Goal: Answer question/provide support: Share knowledge or assist other users

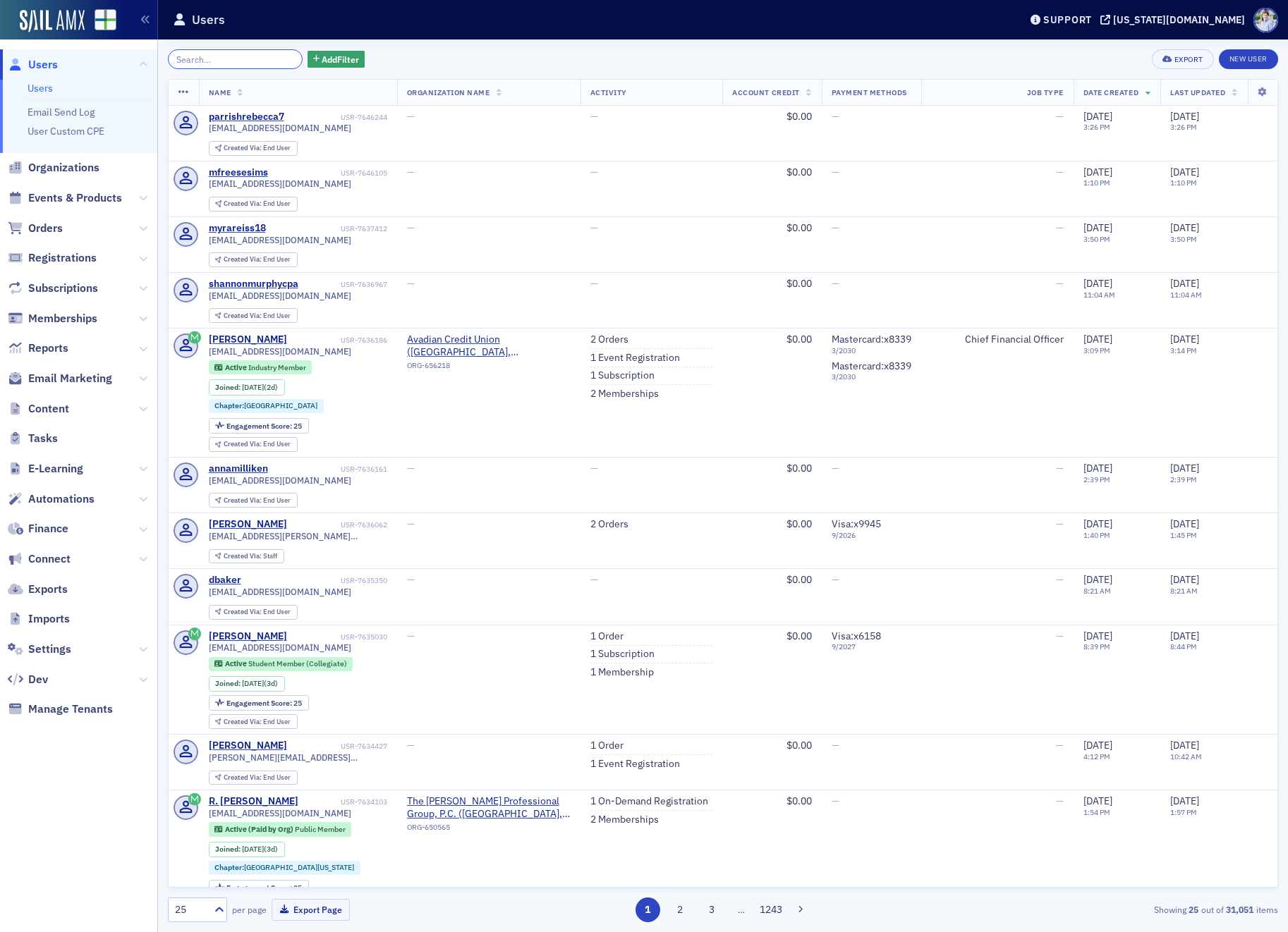
paste input "[EMAIL_ADDRESS][DOMAIN_NAME]"
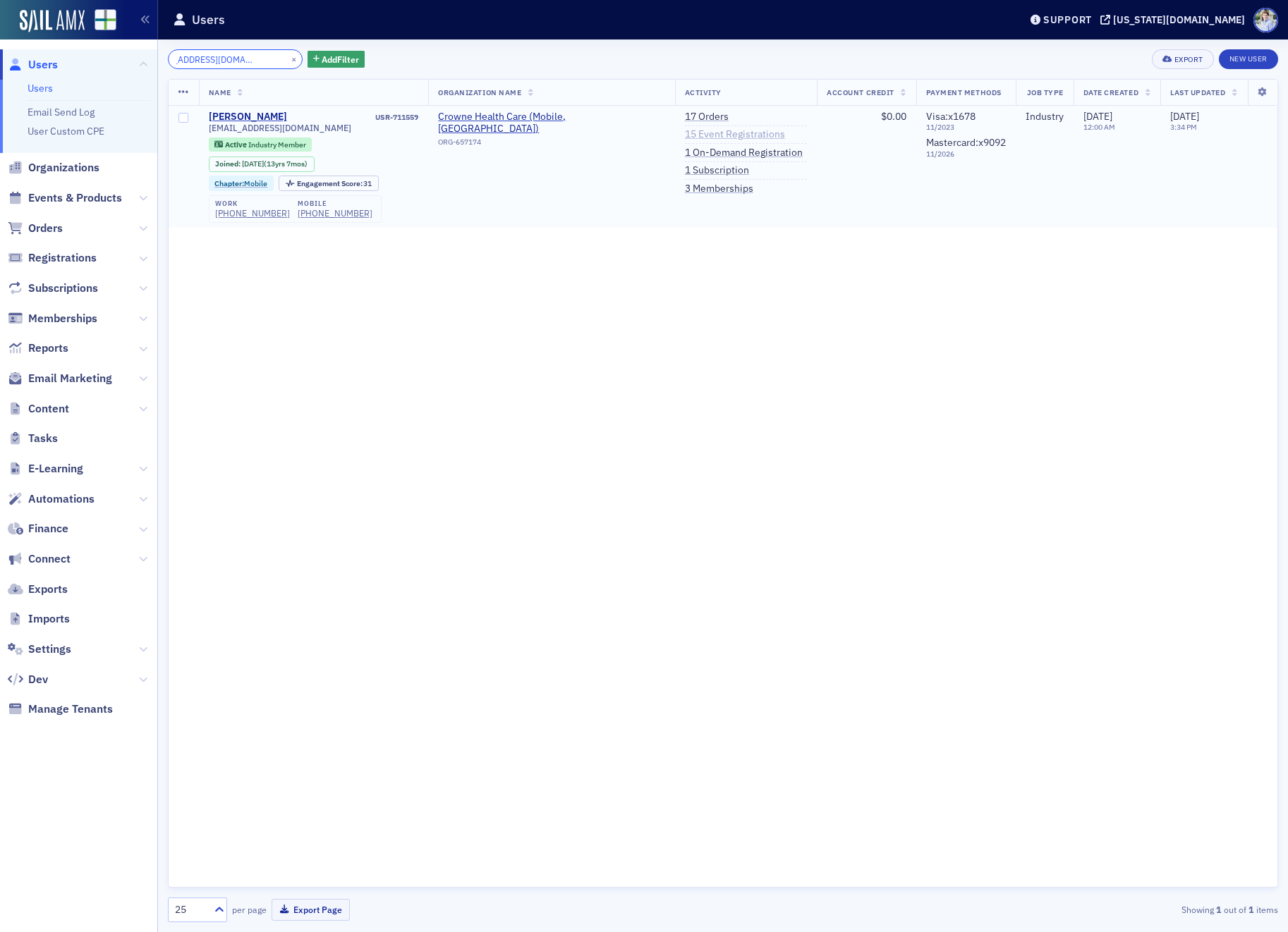
type input "[EMAIL_ADDRESS][DOMAIN_NAME]"
click at [684, 135] on link "15 Event Registrations" at bounding box center [734, 135] width 100 height 13
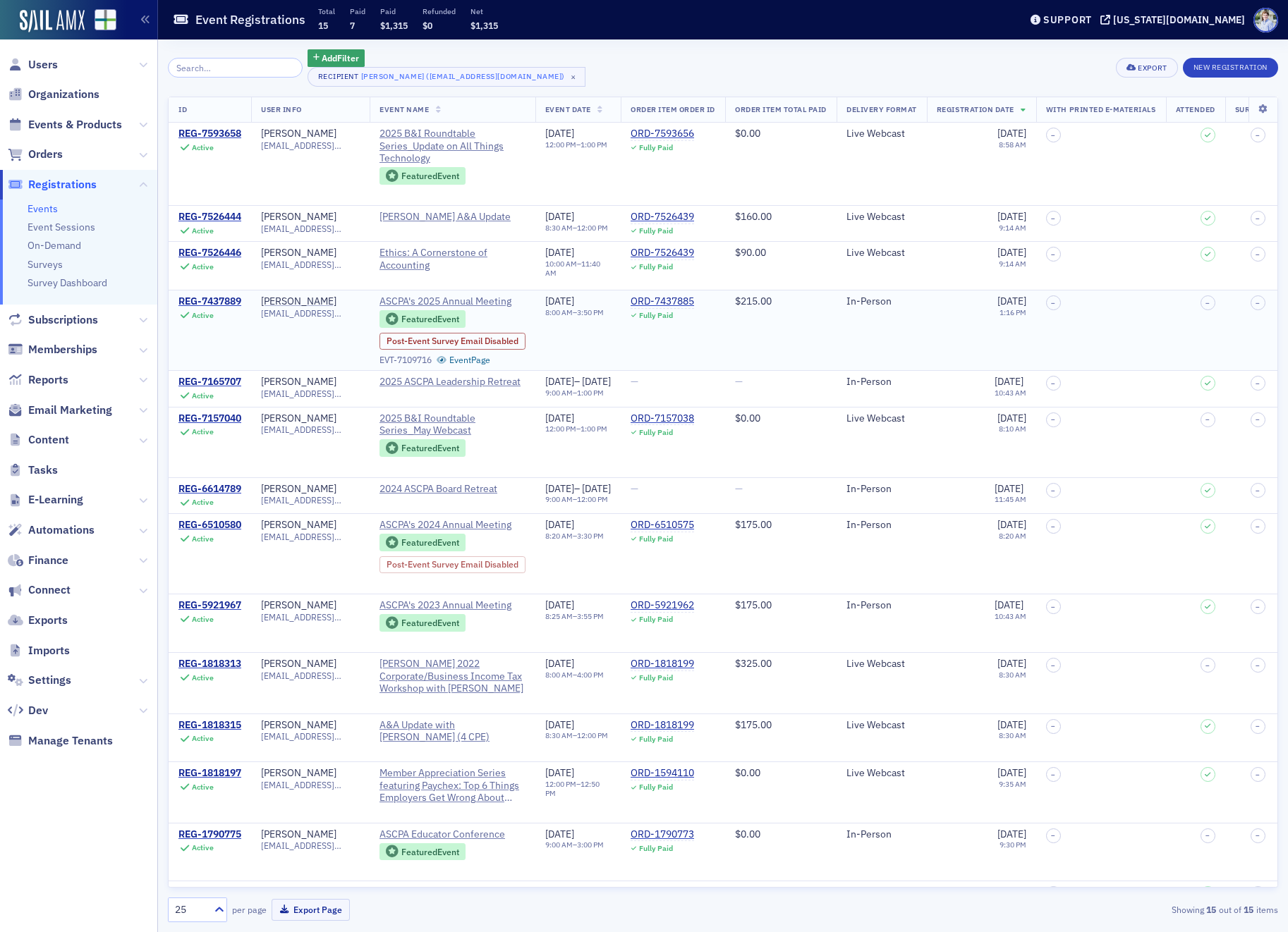
click at [169, 299] on td "REG-7437889 Active" at bounding box center [210, 330] width 83 height 81
click at [187, 298] on div "REG-7437889" at bounding box center [210, 301] width 63 height 13
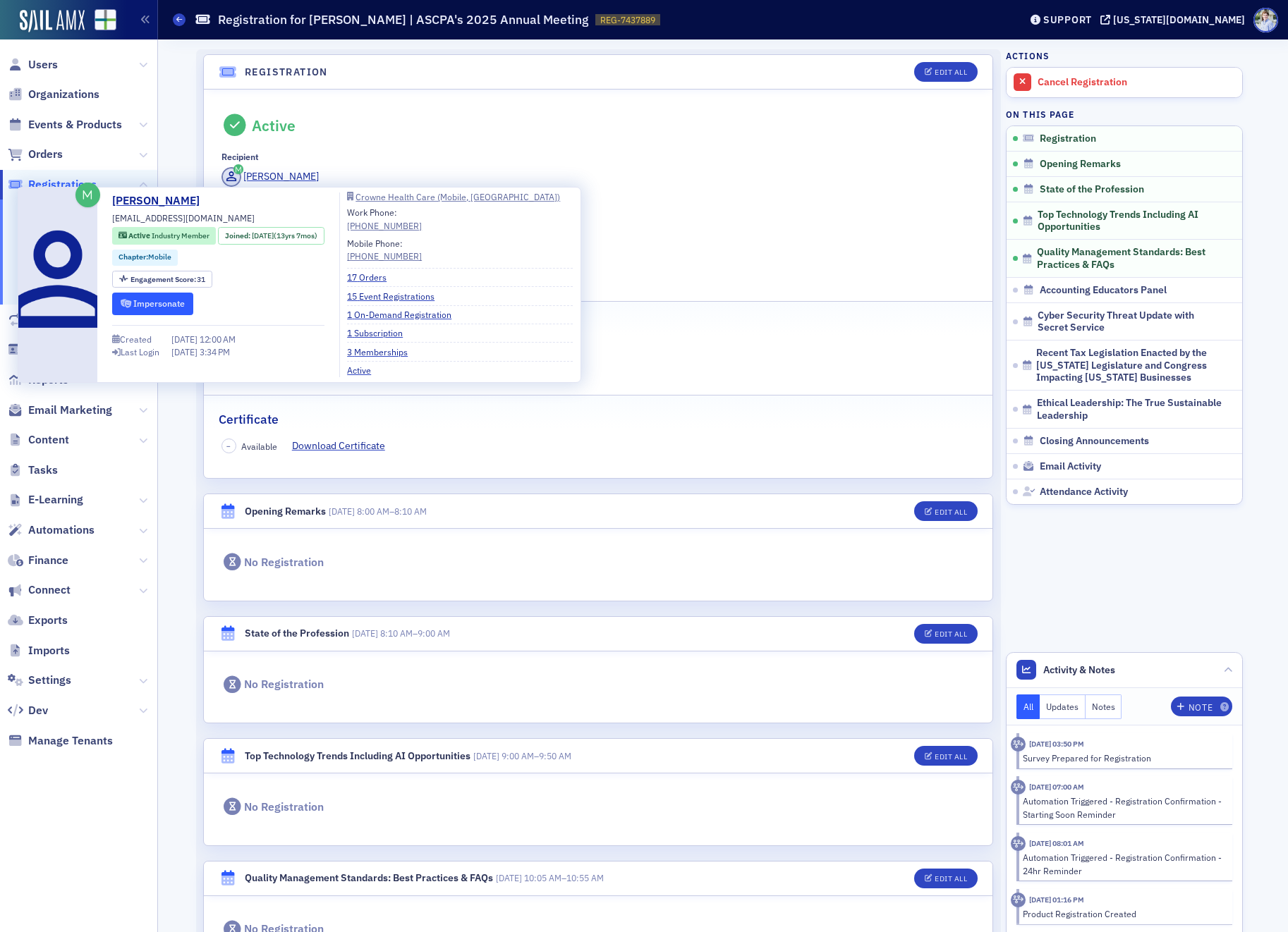
click at [187, 300] on button "Impersonate" at bounding box center [152, 303] width 81 height 22
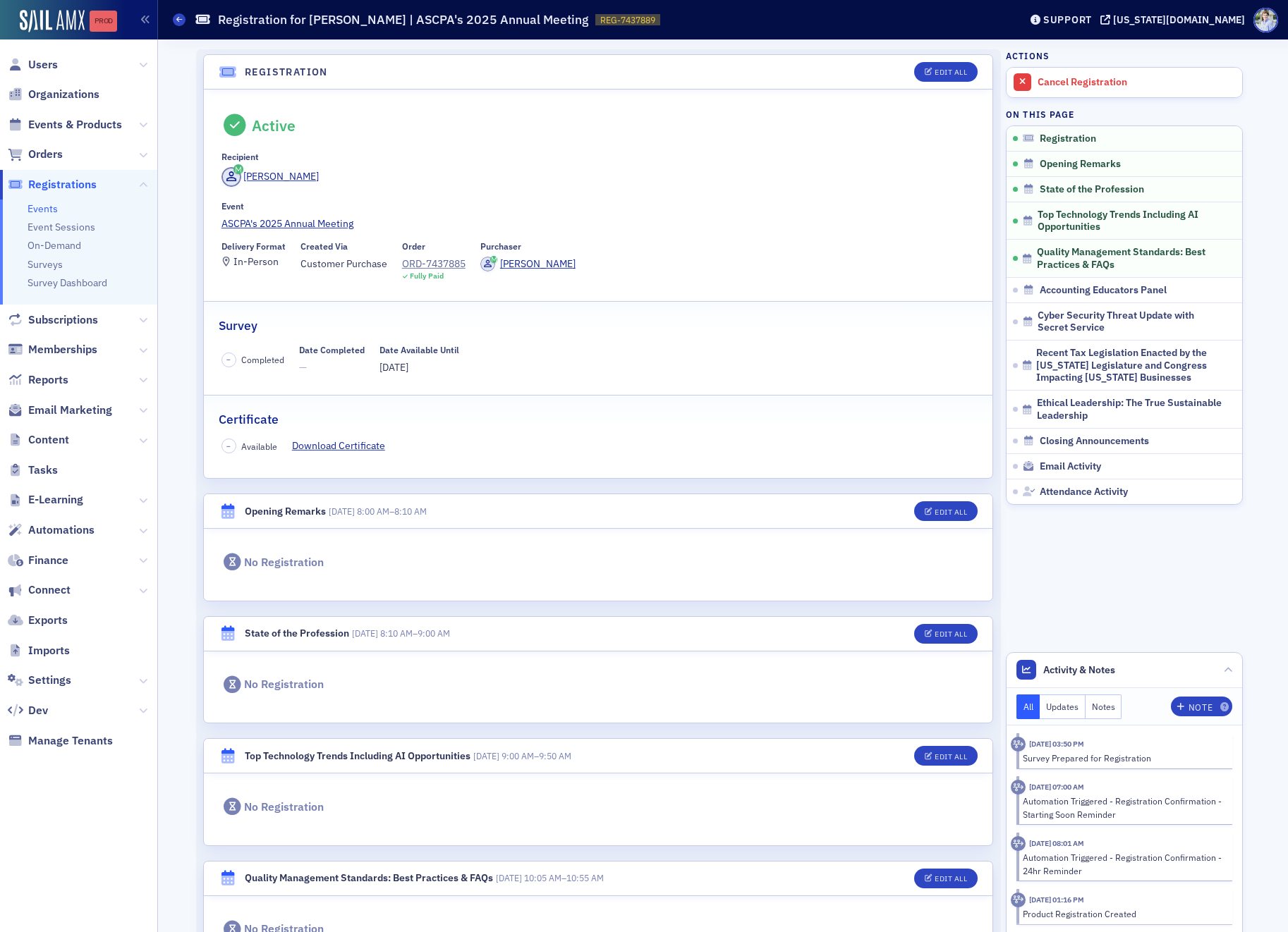
click at [113, 23] on div "Prod" at bounding box center [104, 21] width 28 height 11
click at [316, 219] on link "ASCPA's 2025 Annual Meeting" at bounding box center [599, 224] width 754 height 15
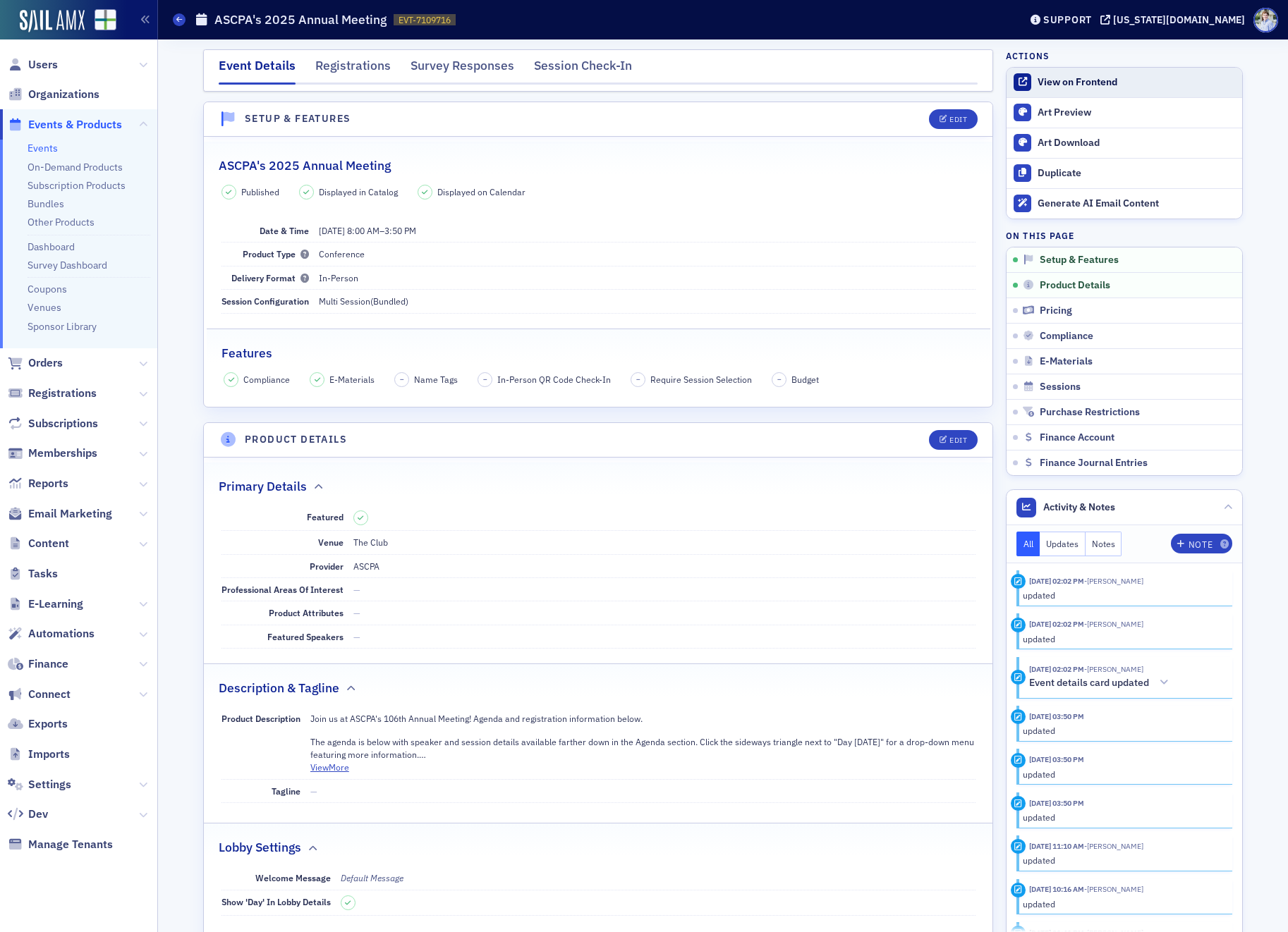
click at [1141, 78] on div "View on Frontend" at bounding box center [1136, 82] width 198 height 13
click at [1217, 25] on div "[US_STATE][DOMAIN_NAME]" at bounding box center [1178, 19] width 132 height 13
